Goal: Book appointment/travel/reservation

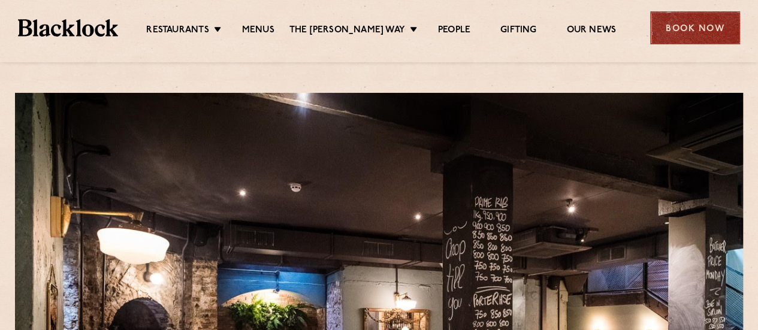
click at [698, 27] on div "Book Now" at bounding box center [696, 27] width 90 height 33
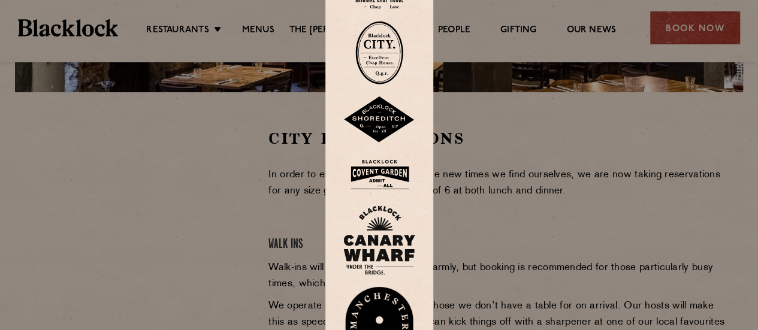
scroll to position [350, 0]
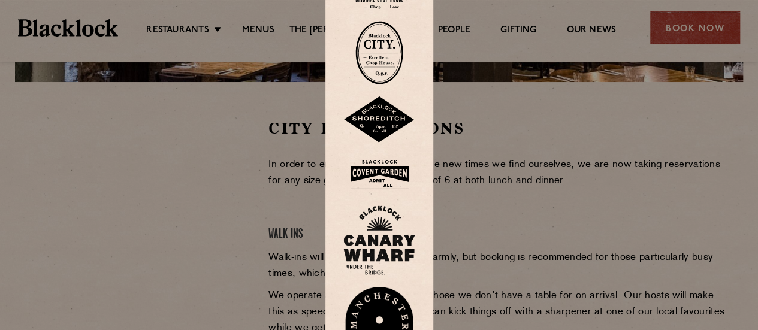
click at [177, 162] on div at bounding box center [379, 165] width 758 height 330
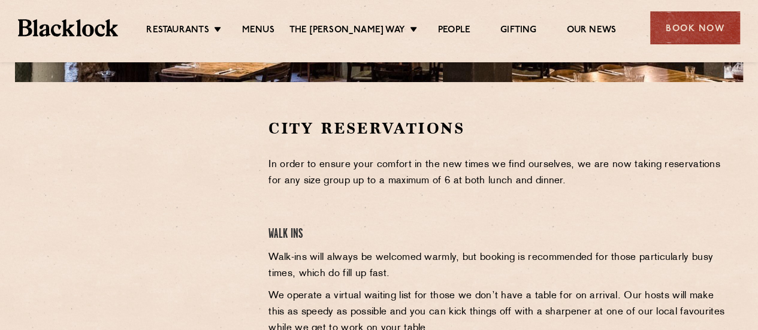
drag, startPoint x: 198, startPoint y: 109, endPoint x: 198, endPoint y: 95, distance: 13.2
click at [198, 95] on section "City Reservations In order to ensure your comfort in the new times we find ours…" at bounding box center [379, 299] width 758 height 435
click at [264, 29] on link "Menus" at bounding box center [258, 31] width 32 height 13
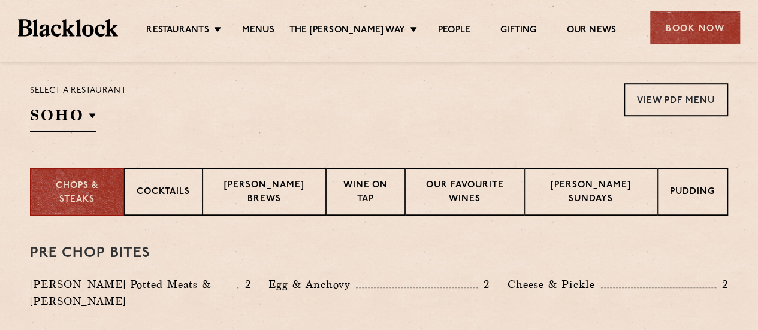
scroll to position [408, 0]
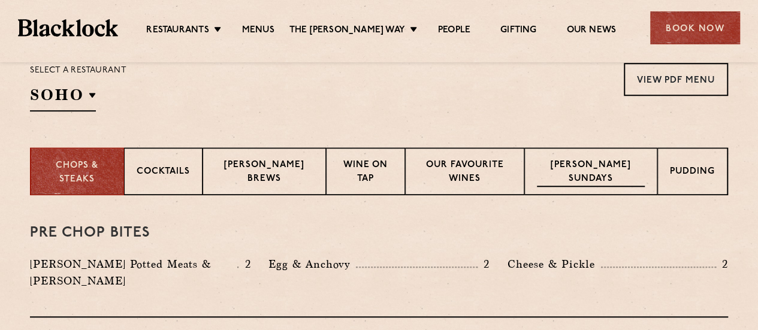
click at [567, 177] on p "[PERSON_NAME] Sundays" at bounding box center [591, 173] width 108 height 28
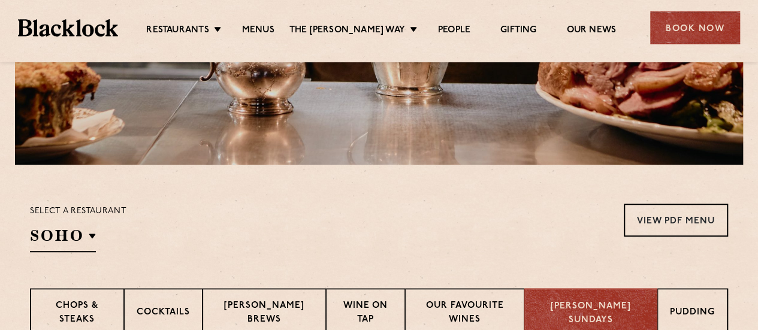
scroll to position [272, 0]
